Goal: Navigation & Orientation: Find specific page/section

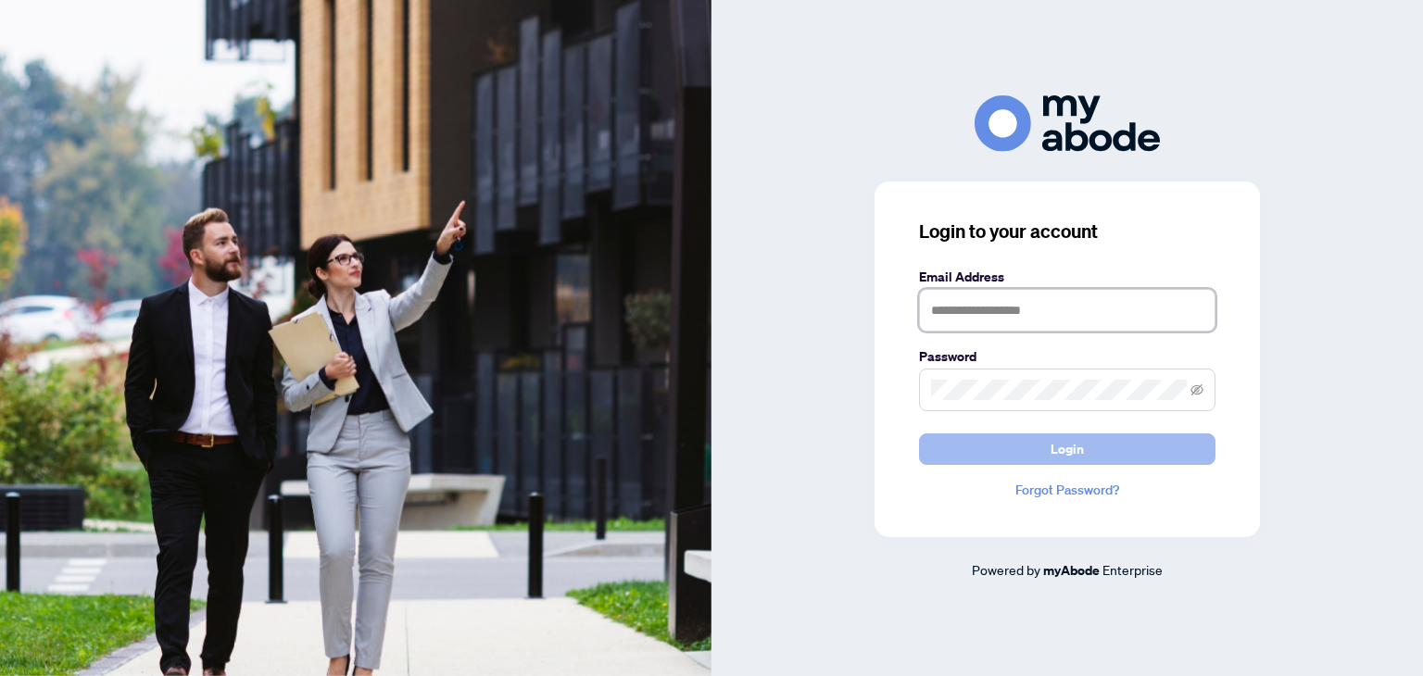
type input "**********"
click at [991, 458] on button "Login" at bounding box center [1067, 448] width 296 height 31
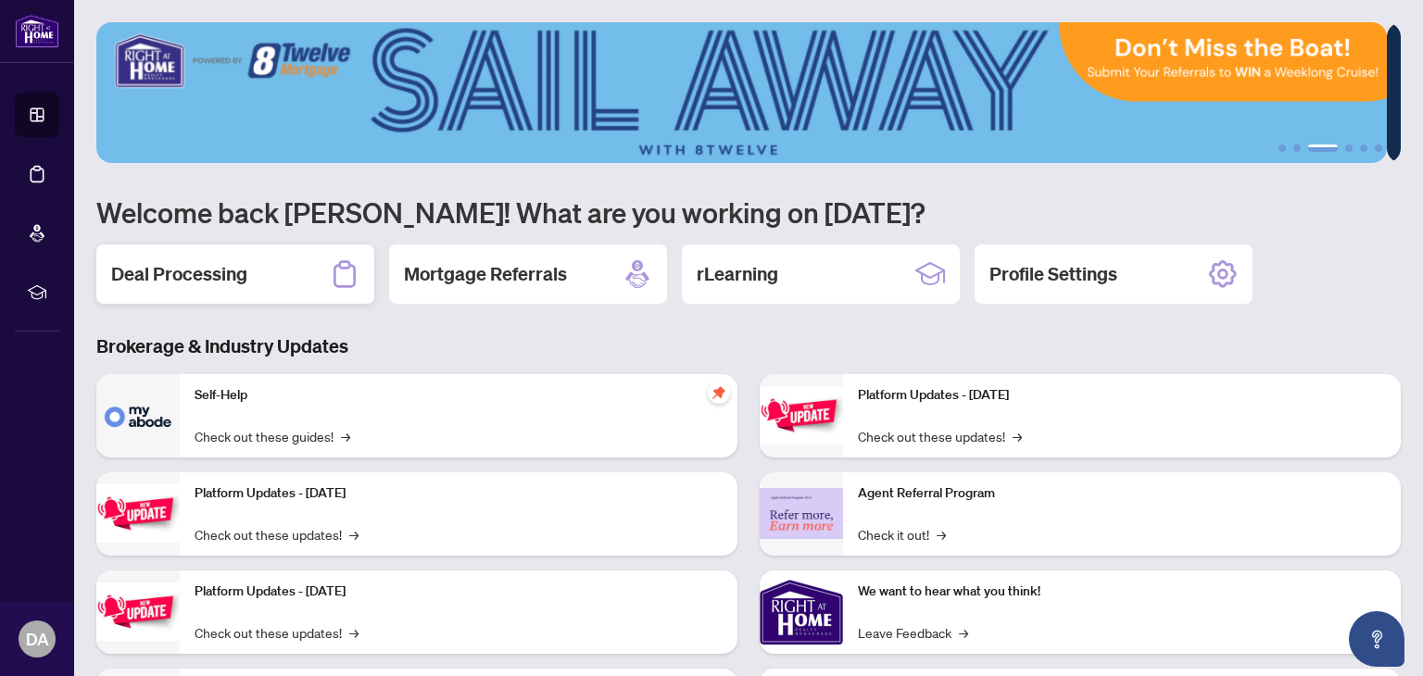
click at [280, 279] on div "Deal Processing" at bounding box center [235, 274] width 278 height 59
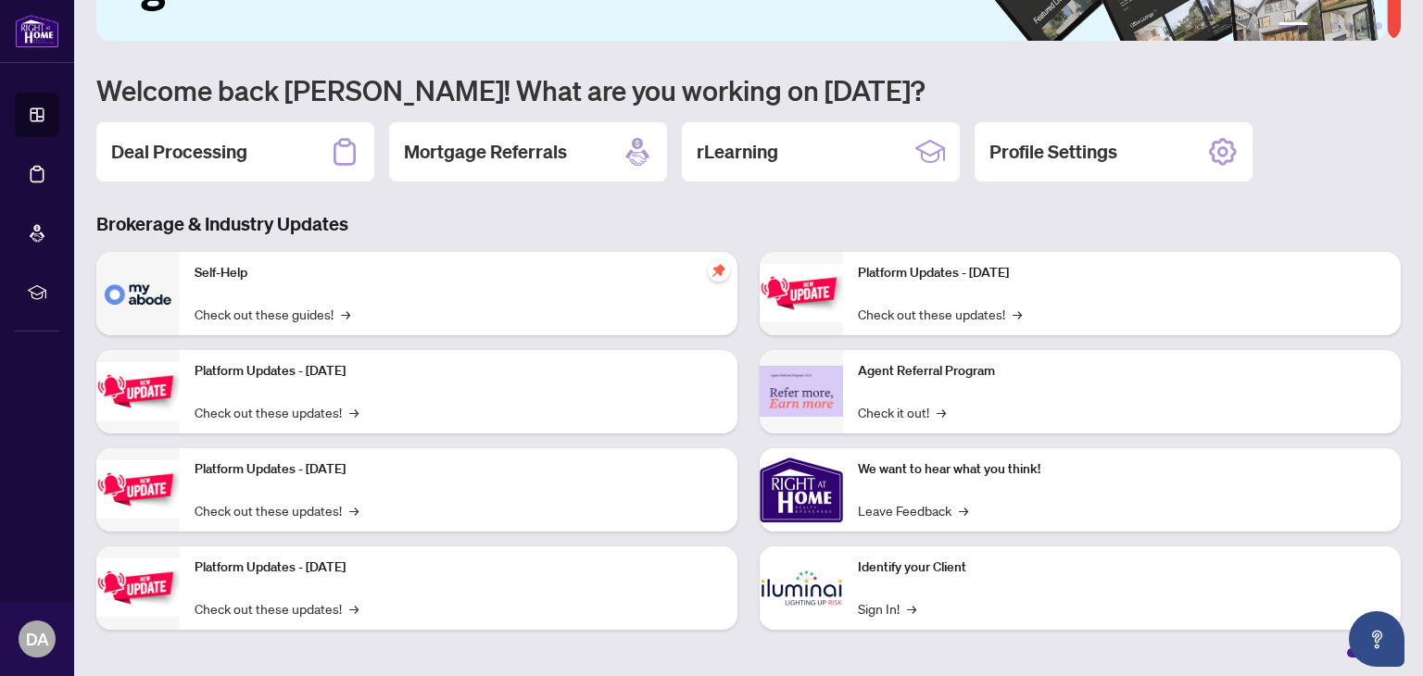
scroll to position [124, 0]
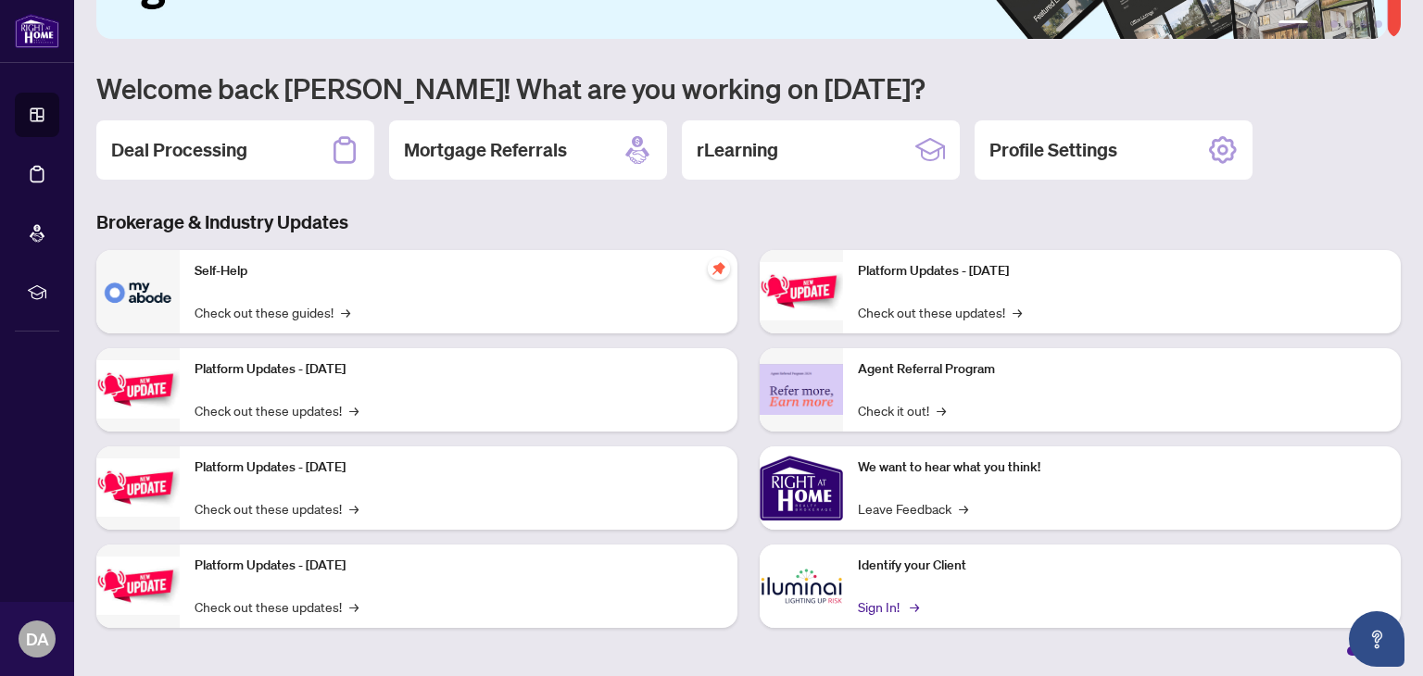
click at [910, 601] on span "→" at bounding box center [914, 607] width 9 height 20
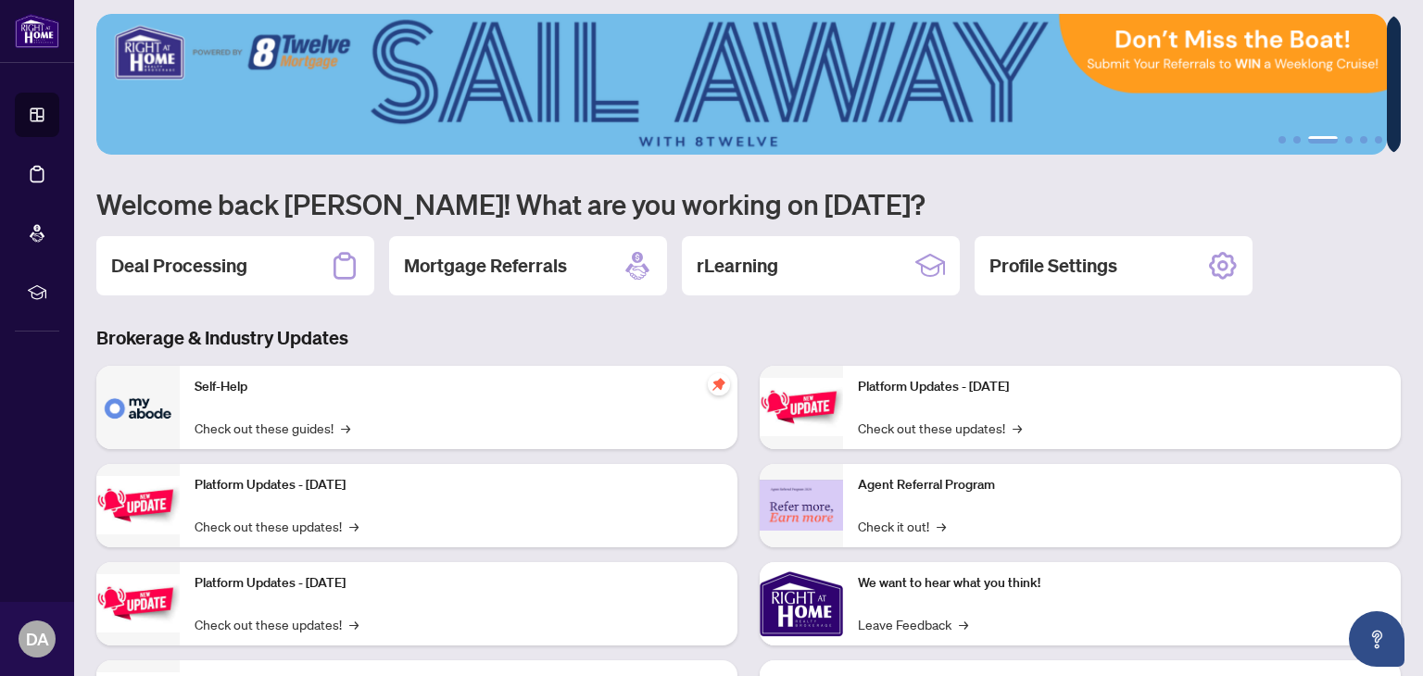
scroll to position [0, 0]
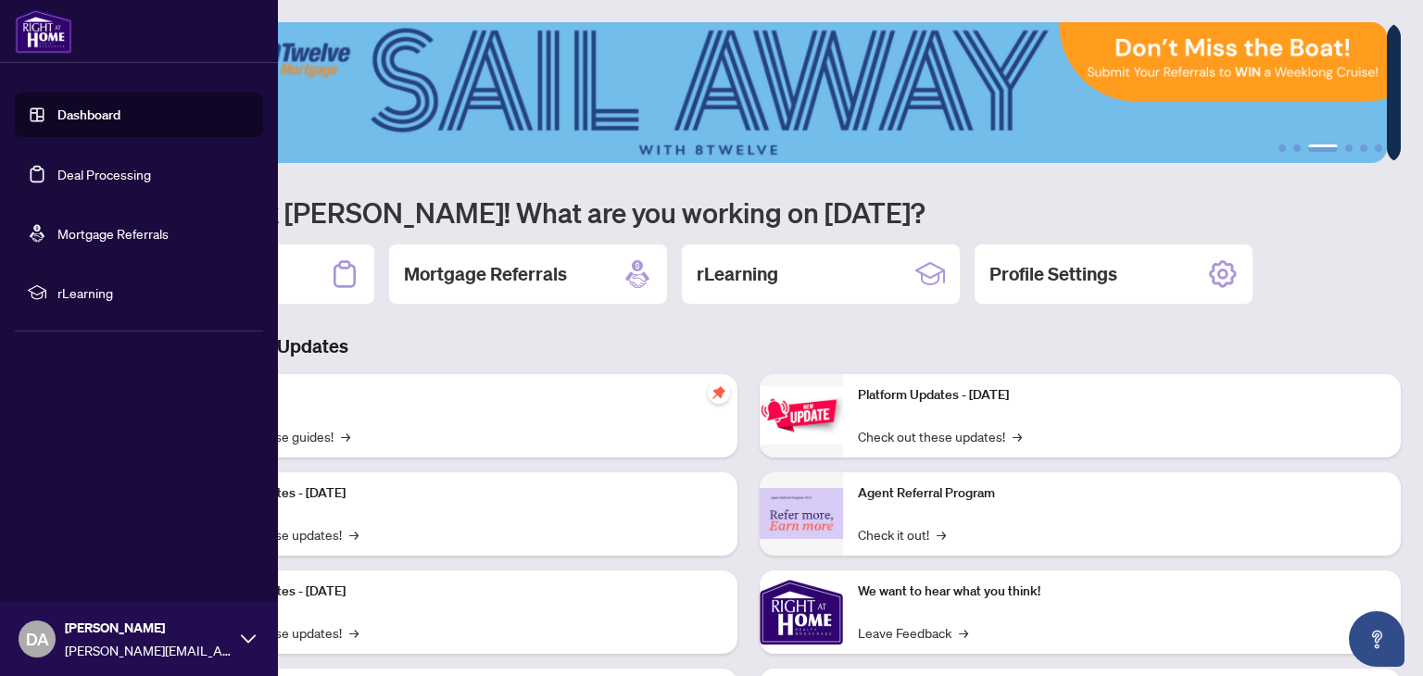
click at [61, 112] on link "Dashboard" at bounding box center [88, 115] width 63 height 17
